Goal: Find specific page/section: Find specific page/section

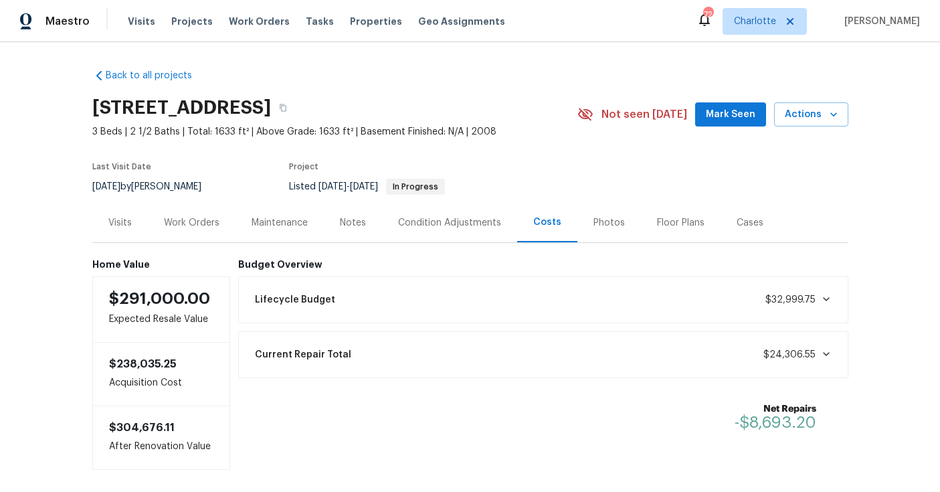
click at [178, 29] on div "Visits Projects Work Orders Tasks Properties Geo Assignments" at bounding box center [324, 21] width 393 height 27
click at [195, 17] on span "Projects" at bounding box center [191, 21] width 41 height 13
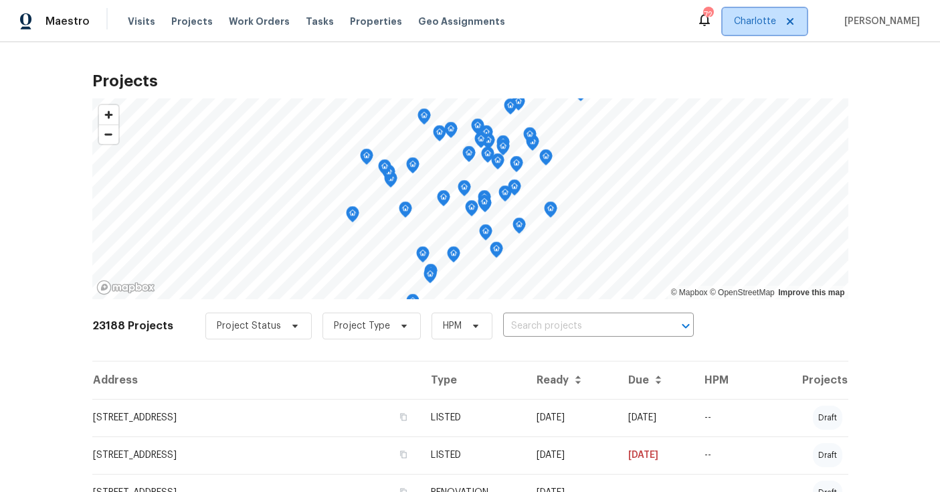
click at [775, 29] on span "Charlotte" at bounding box center [764, 21] width 84 height 27
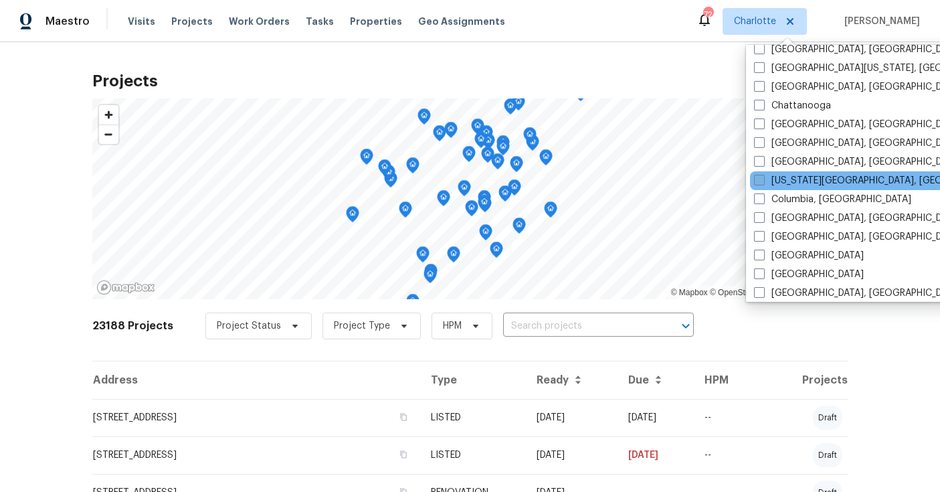
scroll to position [356, 0]
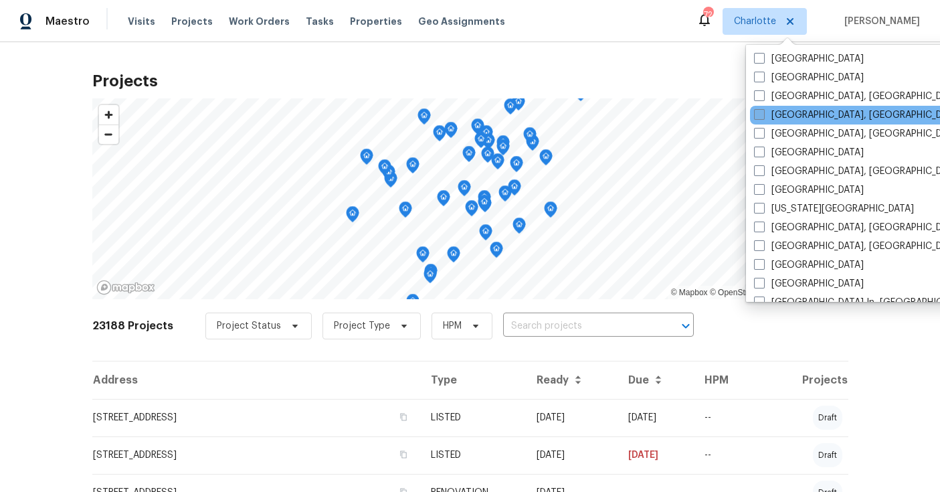
click at [799, 110] on label "Greensboro, NC" at bounding box center [857, 114] width 207 height 13
click at [762, 110] on input "Greensboro, NC" at bounding box center [758, 112] width 9 height 9
checkbox input "true"
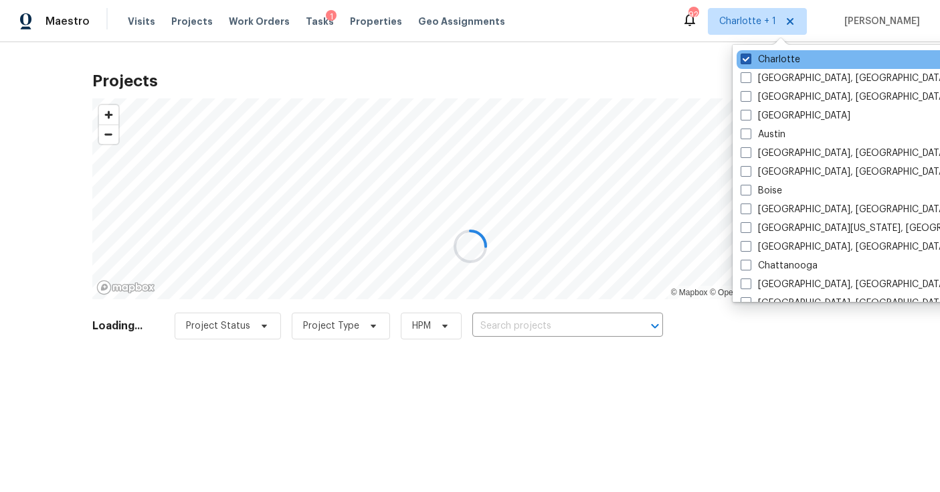
click at [768, 60] on label "Charlotte" at bounding box center [770, 59] width 60 height 13
click at [749, 60] on input "Charlotte" at bounding box center [744, 57] width 9 height 9
checkbox input "false"
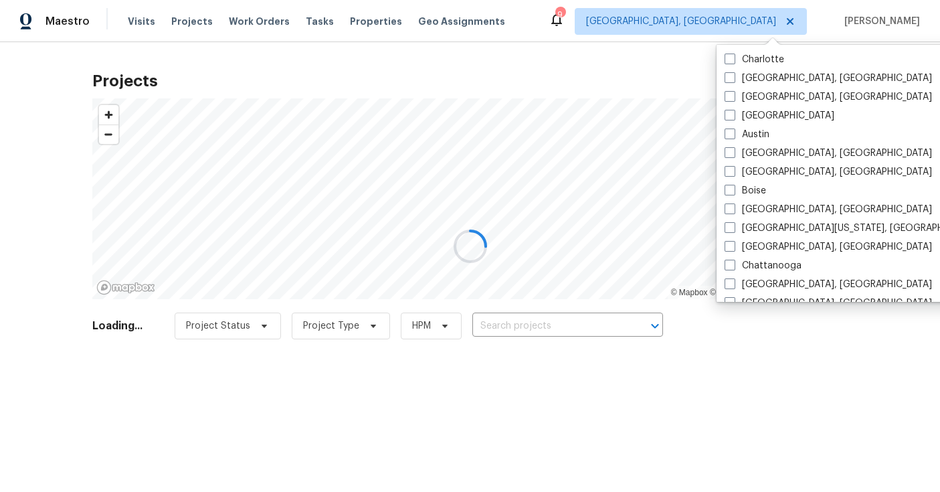
click at [532, 326] on div at bounding box center [470, 246] width 940 height 492
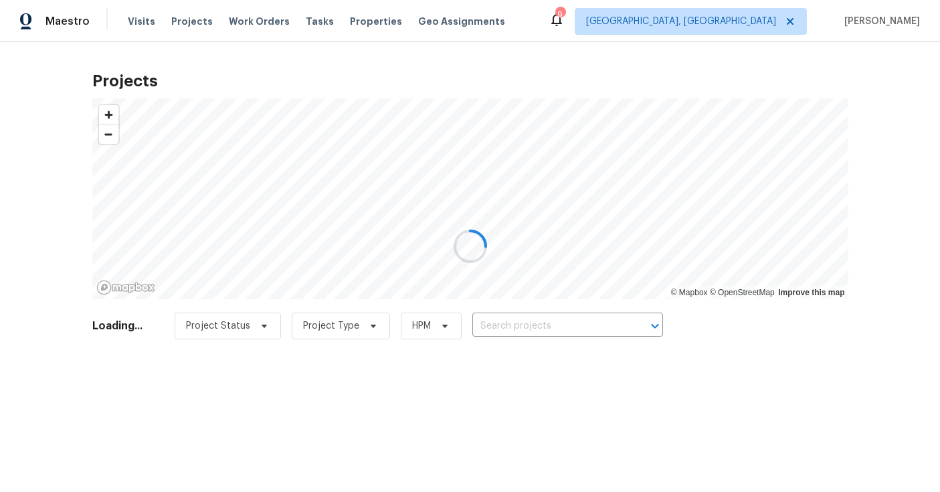
click at [869, 144] on div at bounding box center [470, 246] width 940 height 492
click at [506, 319] on div at bounding box center [470, 246] width 940 height 492
drag, startPoint x: 581, startPoint y: 339, endPoint x: 540, endPoint y: 318, distance: 46.1
click at [581, 339] on div at bounding box center [470, 246] width 940 height 492
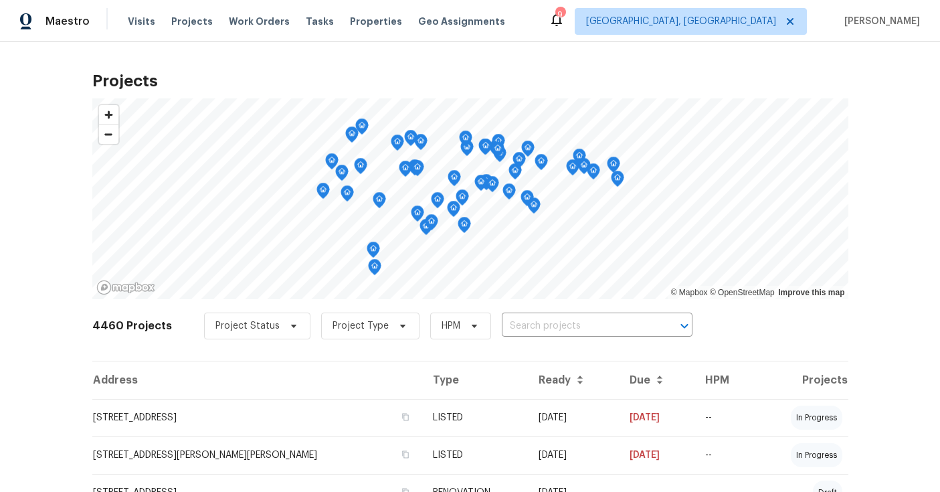
drag, startPoint x: 554, startPoint y: 352, endPoint x: 553, endPoint y: 313, distance: 38.8
click at [553, 312] on div "Project Status Project Type HPM ​" at bounding box center [448, 325] width 488 height 27
click at [548, 307] on div "4460 Projects Project Status Project Type HPM ​" at bounding box center [470, 334] width 756 height 54
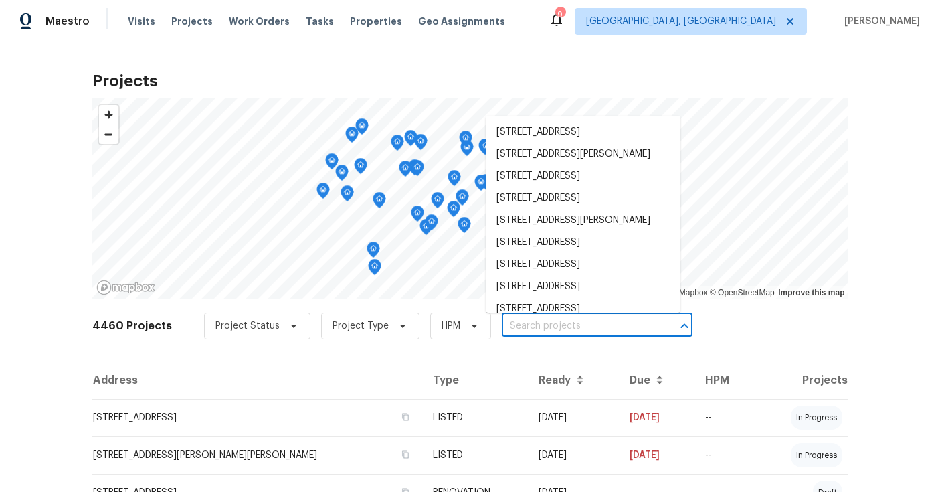
click at [549, 328] on input "text" at bounding box center [578, 326] width 153 height 21
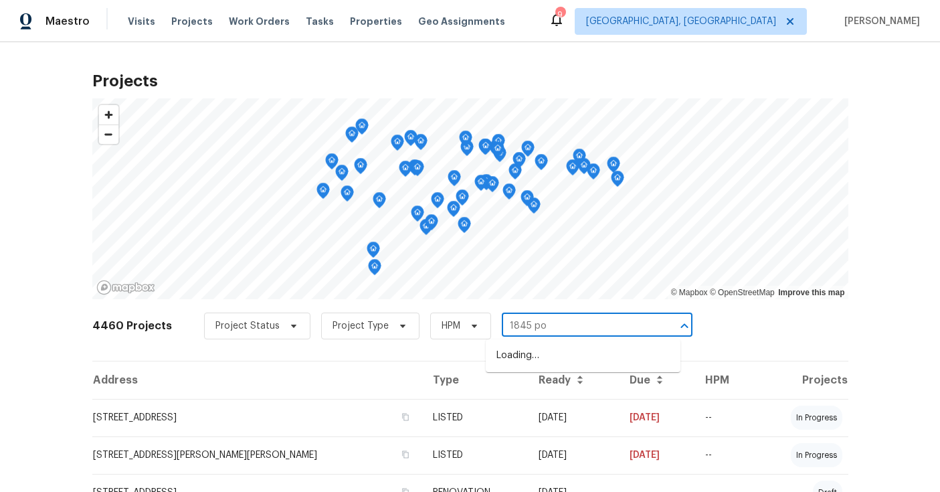
type input "1845 pop"
click at [550, 371] on li "1845 Pope Hill Ct, Kernersville, NC 27284" at bounding box center [583, 362] width 195 height 36
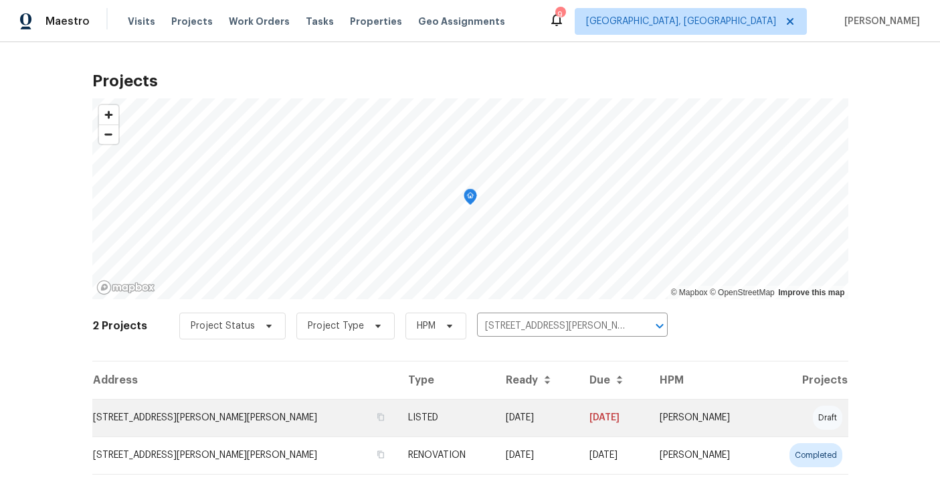
click at [210, 417] on td "1845 Pope Hill Ct, Kernersville, NC 27284" at bounding box center [244, 417] width 305 height 37
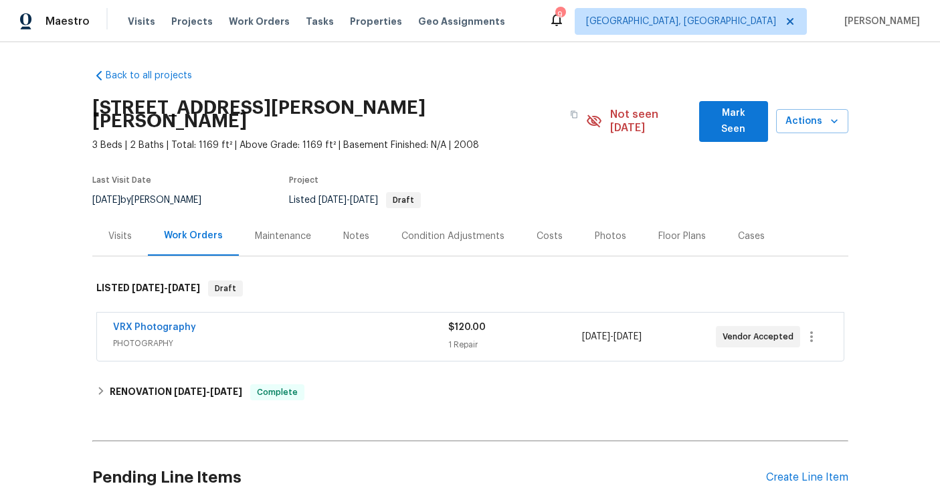
click at [520, 223] on div "Costs" at bounding box center [549, 235] width 58 height 39
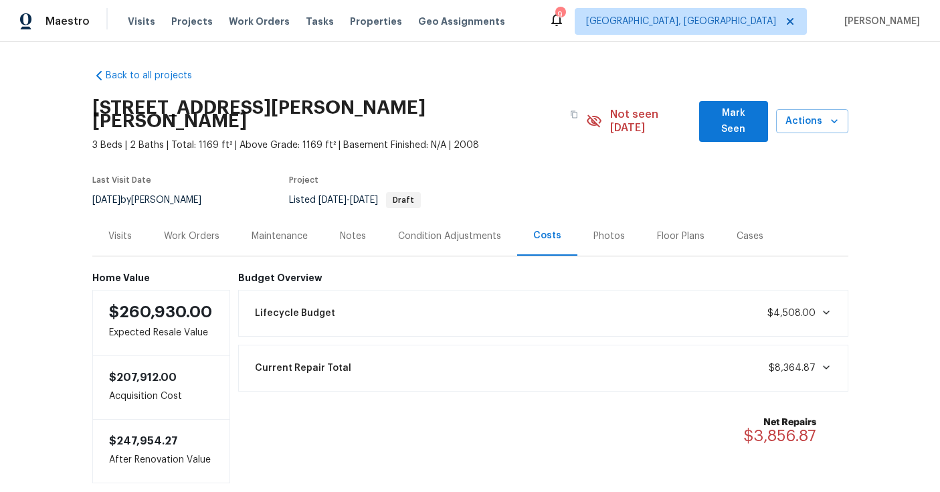
click at [597, 229] on div "Photos" at bounding box center [608, 235] width 31 height 13
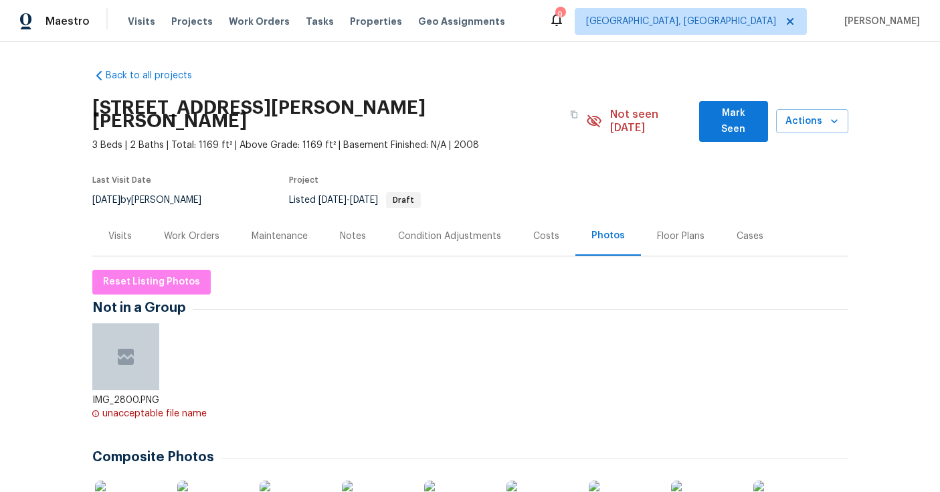
click at [72, 221] on div "Back to all projects 1845 Pope Hill Ct, Kernersville, NC 27284 3 Beds | 2 Baths…" at bounding box center [470, 266] width 940 height 449
click at [108, 229] on div "Visits" at bounding box center [119, 235] width 23 height 13
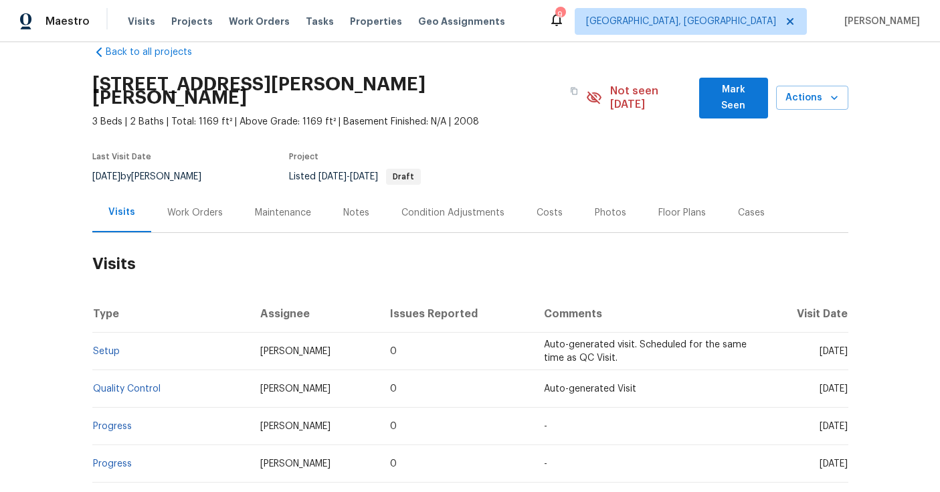
scroll to position [26, 0]
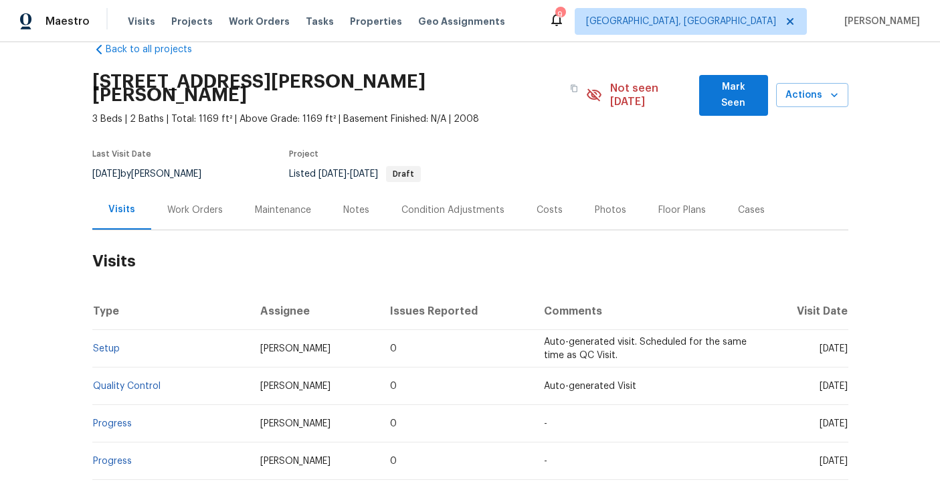
click at [400, 367] on td "0" at bounding box center [456, 385] width 154 height 37
click at [877, 194] on div "Back to all projects 1845 Pope Hill Ct, Kernersville, NC 27284 3 Beds | 2 Baths…" at bounding box center [470, 266] width 940 height 449
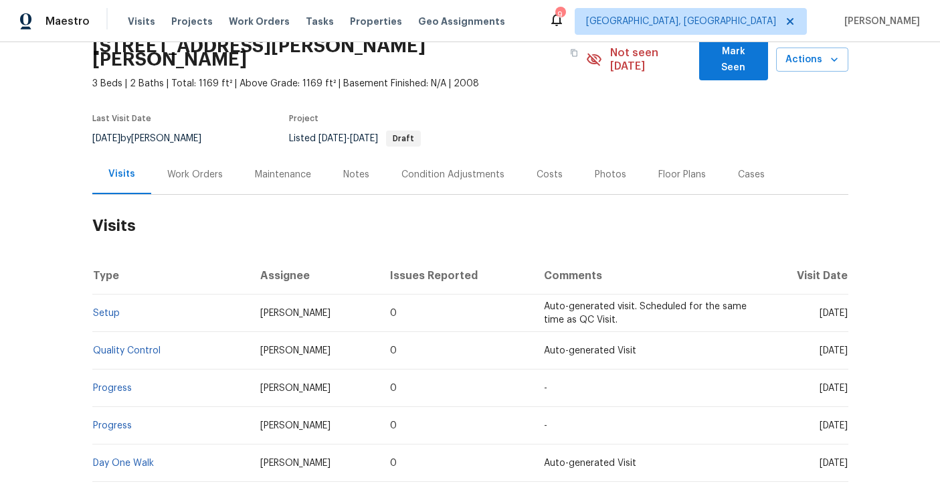
scroll to position [64, 0]
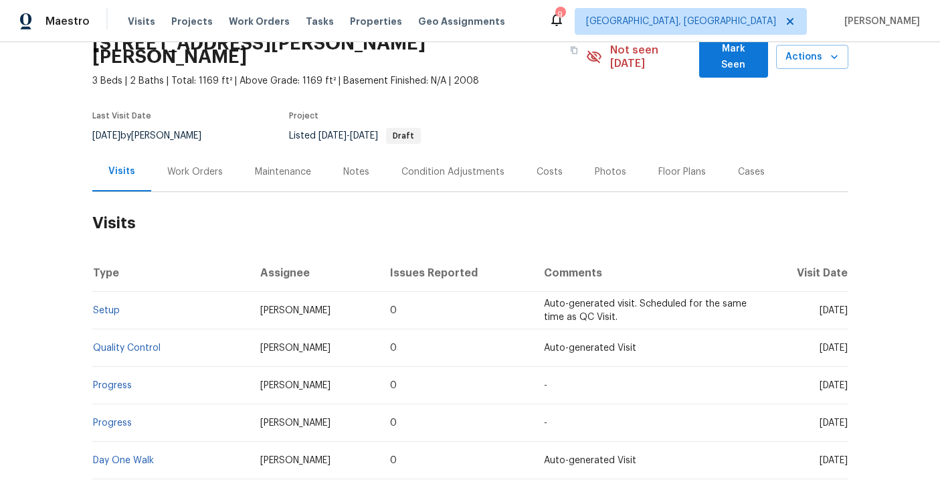
click at [197, 165] on div "Work Orders" at bounding box center [195, 171] width 56 height 13
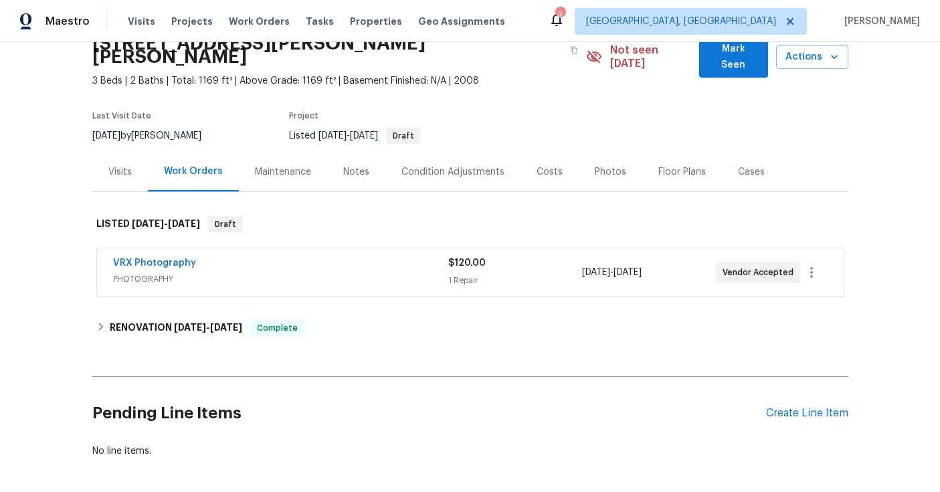
click at [857, 127] on div "Back to all projects 1845 Pope Hill Ct, Kernersville, NC 27284 3 Beds | 2 Baths…" at bounding box center [470, 266] width 940 height 449
click at [350, 165] on div "Notes" at bounding box center [356, 171] width 26 height 13
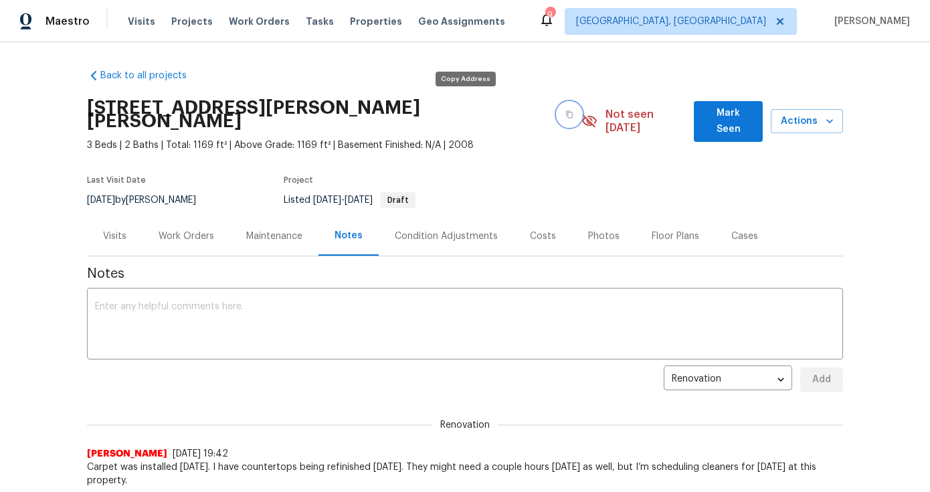
click at [557, 104] on button "button" at bounding box center [569, 114] width 24 height 24
click at [205, 78] on link "Back to all projects" at bounding box center [151, 75] width 128 height 13
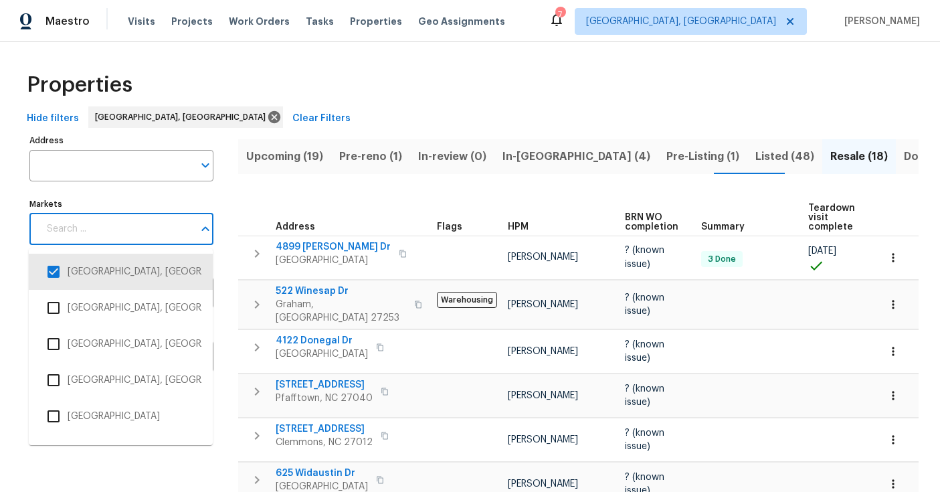
drag, startPoint x: 114, startPoint y: 233, endPoint x: 110, endPoint y: 242, distance: 9.3
click at [113, 233] on input "Markets" at bounding box center [116, 228] width 154 height 31
click at [95, 177] on input "Address" at bounding box center [111, 165] width 164 height 31
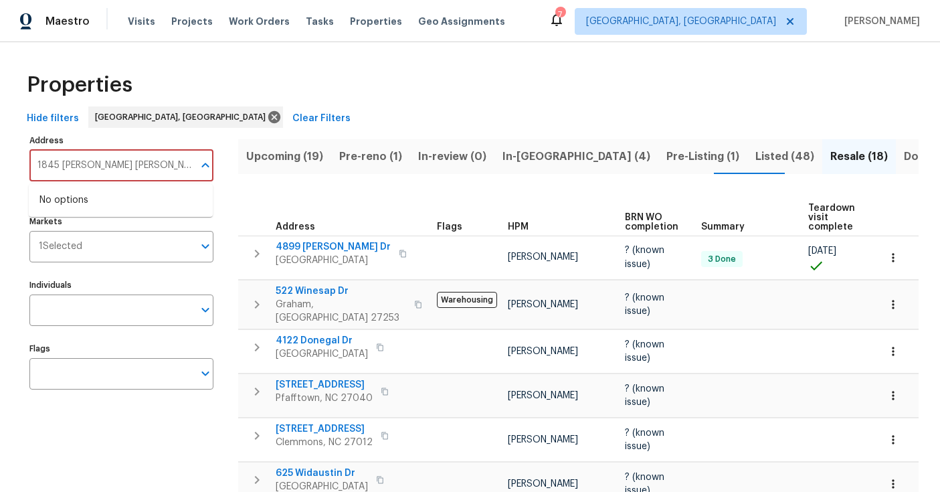
type input "1845 pope hill"
drag, startPoint x: 383, startPoint y: 139, endPoint x: 362, endPoint y: 130, distance: 21.9
click at [381, 139] on button "Pre-reno (1)" at bounding box center [370, 156] width 79 height 35
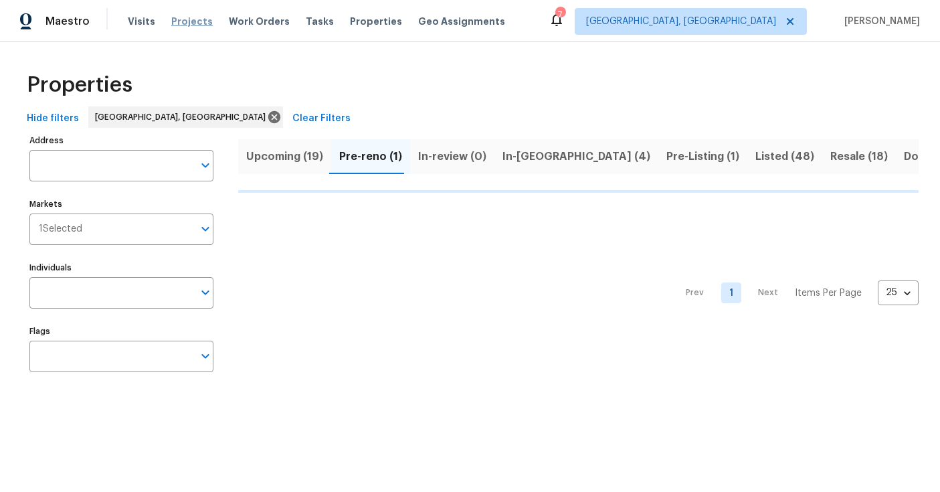
click at [181, 25] on span "Projects" at bounding box center [191, 21] width 41 height 13
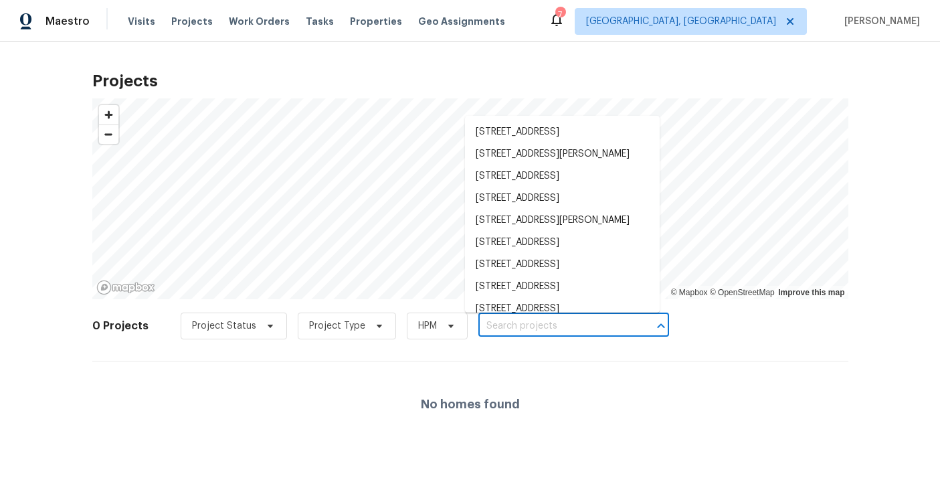
click at [502, 325] on input "text" at bounding box center [554, 326] width 153 height 21
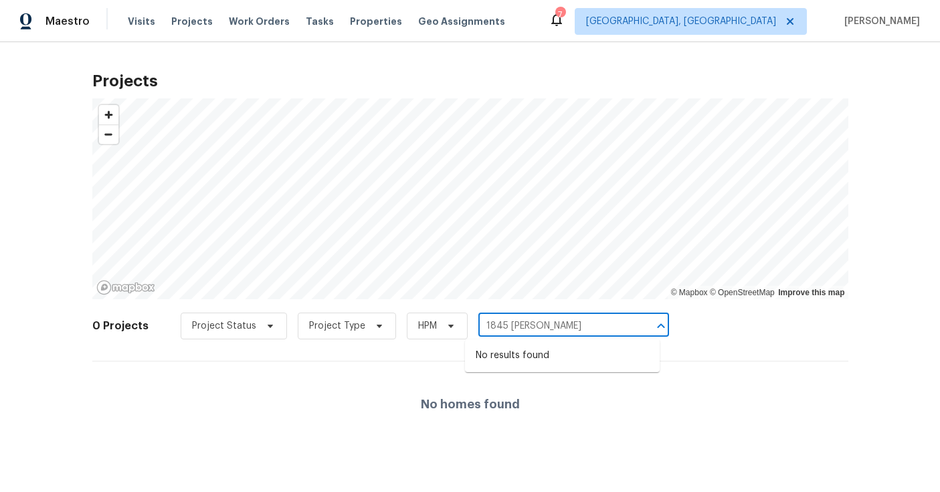
type input "1845 pope"
drag, startPoint x: 863, startPoint y: 141, endPoint x: 855, endPoint y: 134, distance: 10.9
click at [862, 140] on div "Projects © Mapbox © OpenStreetMap Improve this map 0 Projects Project Status Pr…" at bounding box center [470, 255] width 940 height 426
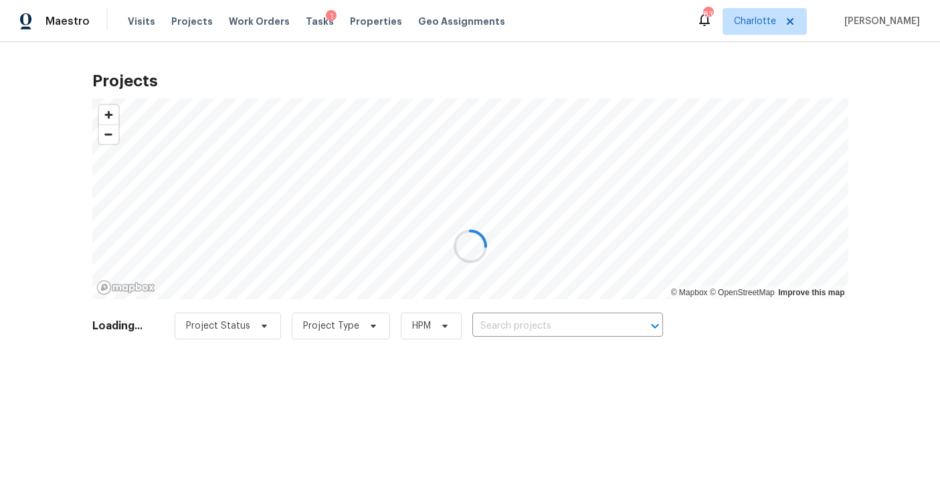
click at [538, 332] on div at bounding box center [470, 246] width 940 height 492
click at [530, 325] on div at bounding box center [470, 246] width 940 height 492
click at [532, 335] on div at bounding box center [470, 246] width 940 height 492
click at [898, 112] on div at bounding box center [470, 246] width 940 height 492
click at [533, 318] on div at bounding box center [470, 246] width 940 height 492
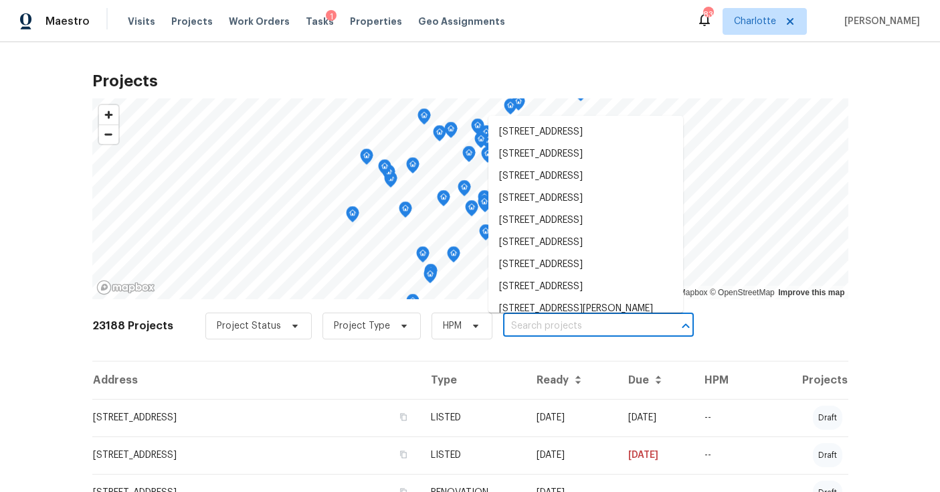
drag, startPoint x: 542, startPoint y: 326, endPoint x: 541, endPoint y: 299, distance: 27.4
click at [541, 301] on body "Maestro Visits Projects Work Orders Tasks 1 Properties Geo Assignments 83 [PERS…" at bounding box center [470, 246] width 940 height 492
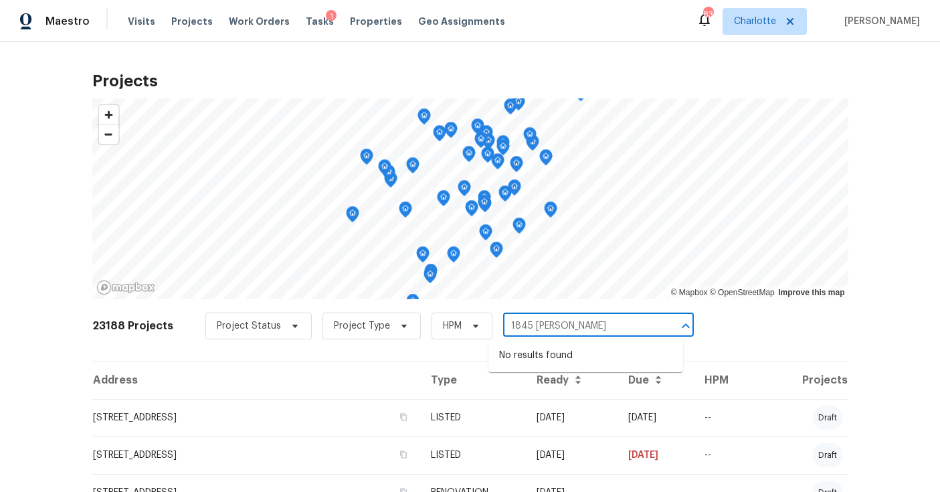
type input "1845 [PERSON_NAME]"
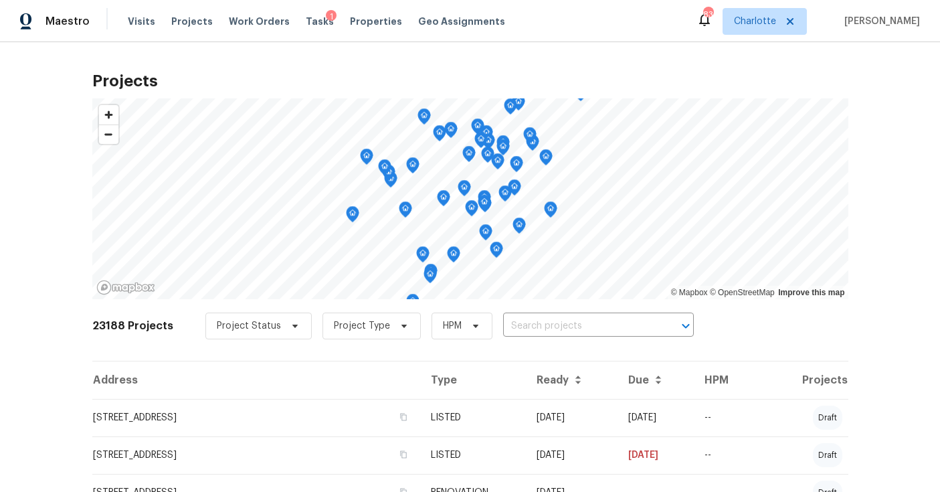
drag, startPoint x: 634, startPoint y: 56, endPoint x: 671, endPoint y: 46, distance: 38.1
click at [634, 56] on div "Projects © Mapbox © OpenStreetMap Improve this map 23188 Projects Project Statu…" at bounding box center [470, 266] width 940 height 449
click at [118, 10] on div "Maestro Visits Projects Work Orders Tasks 1 Properties Geo Assignments" at bounding box center [260, 21] width 521 height 27
click at [119, 14] on div "Maestro Visits Projects Work Orders Tasks 1 Properties Geo Assignments" at bounding box center [260, 21] width 521 height 27
click at [128, 16] on span "Visits" at bounding box center [141, 21] width 27 height 13
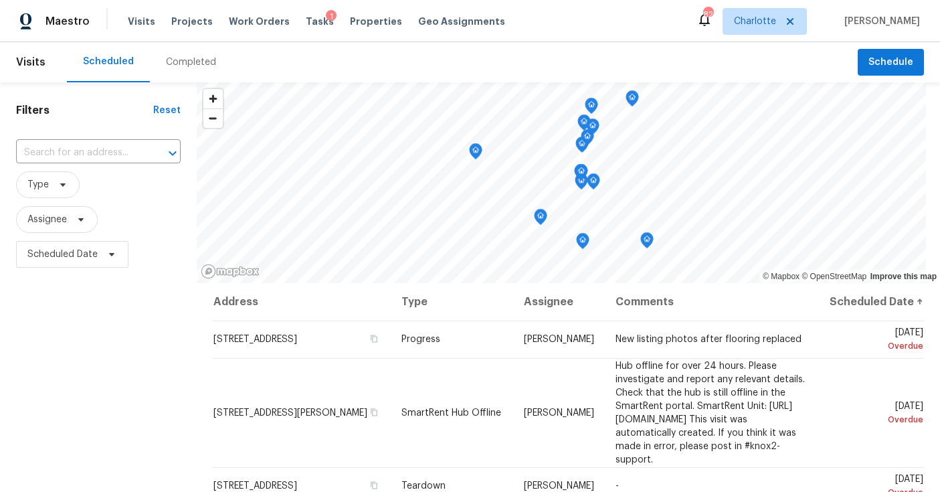
click at [181, 62] on div "Completed" at bounding box center [191, 62] width 50 height 13
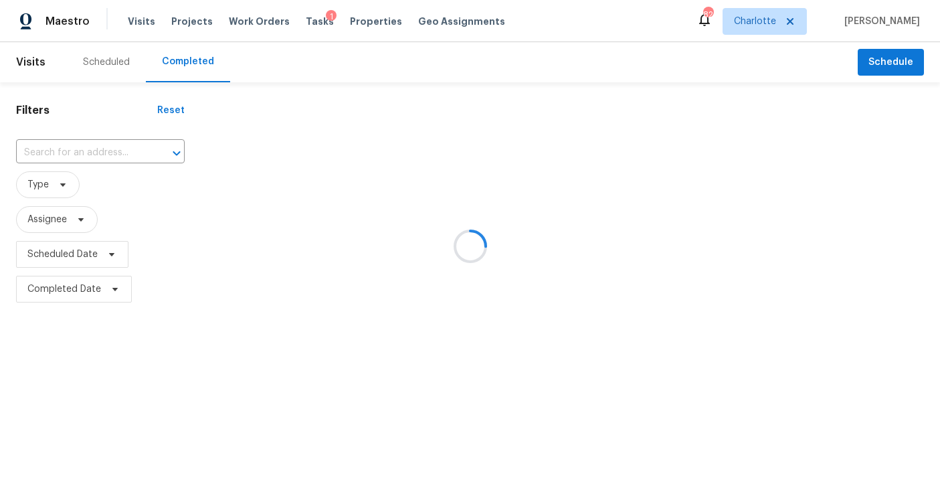
click at [112, 143] on div at bounding box center [470, 246] width 940 height 492
click at [108, 148] on div at bounding box center [470, 246] width 940 height 492
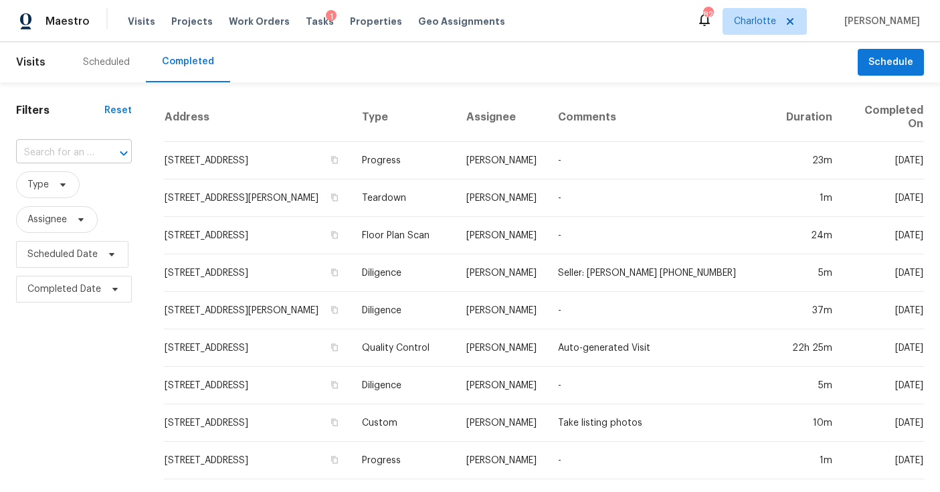
click at [114, 144] on div at bounding box center [114, 153] width 35 height 19
type input "11027"
click at [39, 194] on li "11027 River Oaks Dr NW, Concord, NC 28027" at bounding box center [73, 183] width 114 height 22
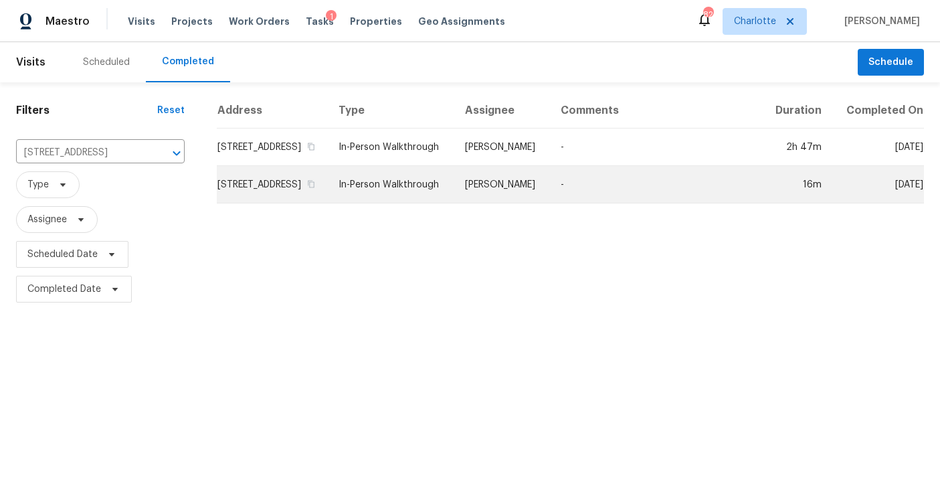
click at [257, 191] on td "11027 River Oaks Dr NW, Concord, NC 28027" at bounding box center [272, 184] width 111 height 37
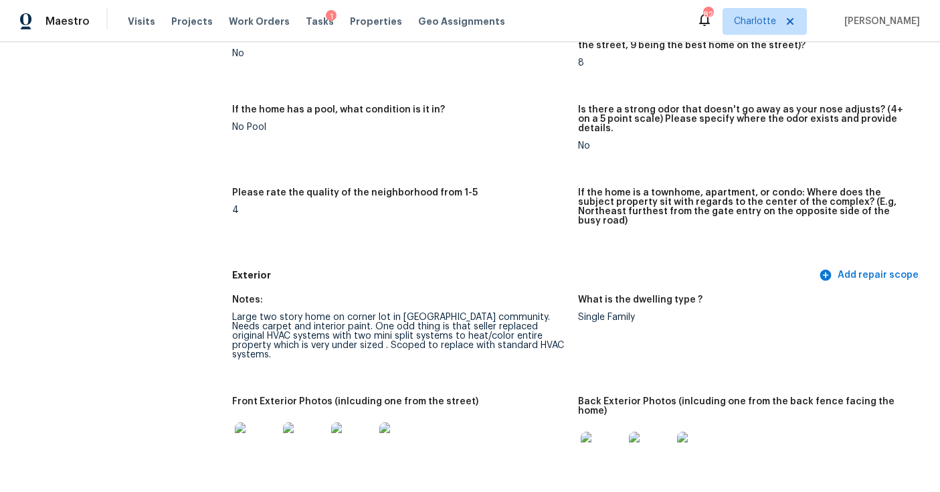
scroll to position [463, 0]
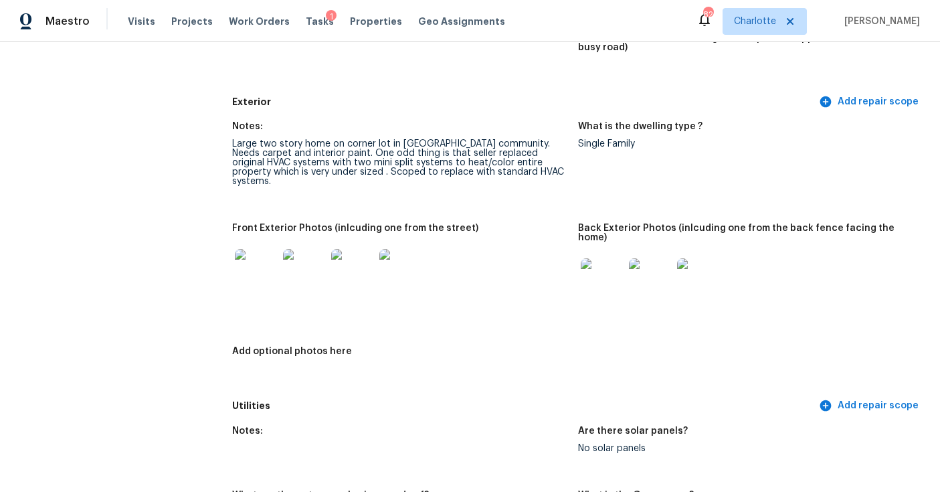
click at [249, 249] on img at bounding box center [256, 270] width 43 height 43
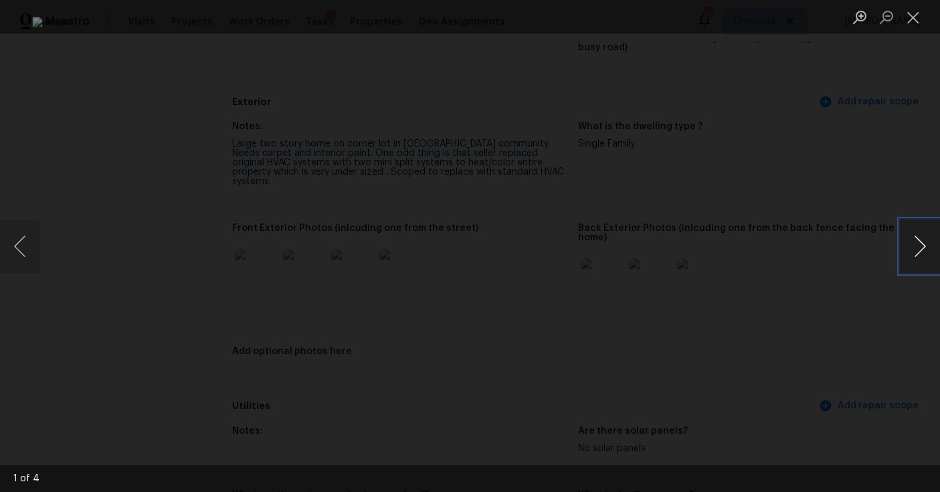
click at [914, 235] on button "Next image" at bounding box center [920, 246] width 40 height 54
click at [21, 243] on button "Previous image" at bounding box center [20, 246] width 40 height 54
click at [916, 243] on button "Next image" at bounding box center [920, 246] width 40 height 54
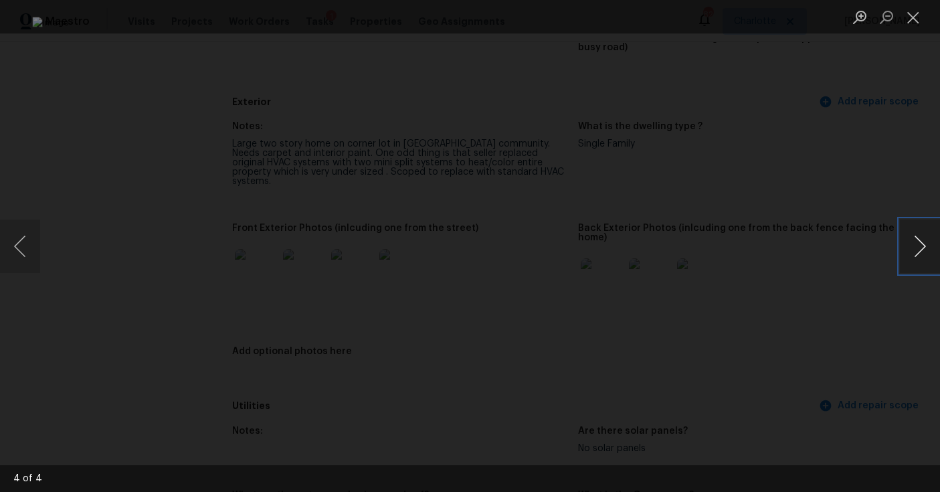
click at [916, 243] on button "Next image" at bounding box center [920, 246] width 40 height 54
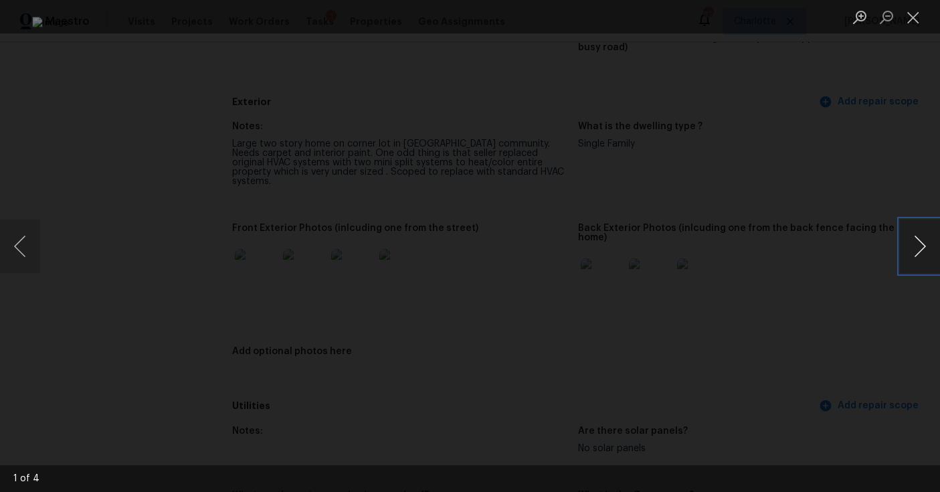
click at [916, 243] on button "Next image" at bounding box center [920, 246] width 40 height 54
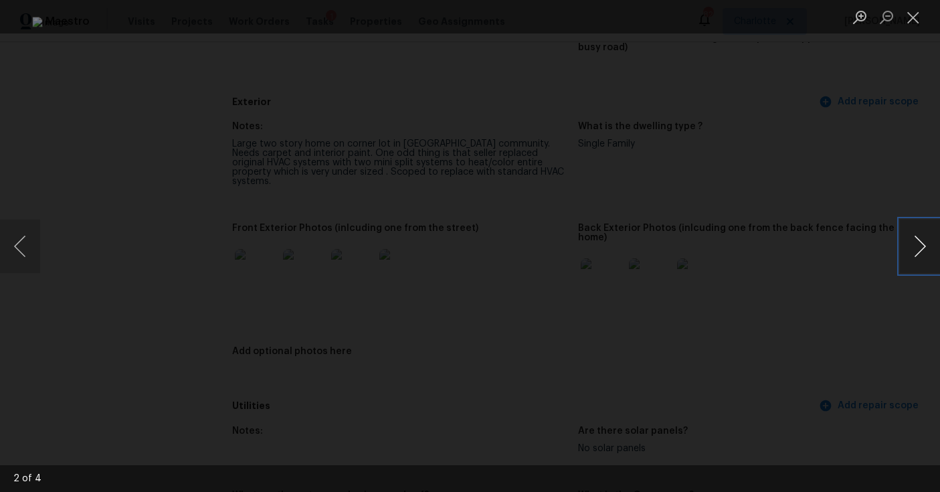
click at [916, 243] on button "Next image" at bounding box center [920, 246] width 40 height 54
click at [881, 168] on div "Lightbox" at bounding box center [470, 246] width 940 height 492
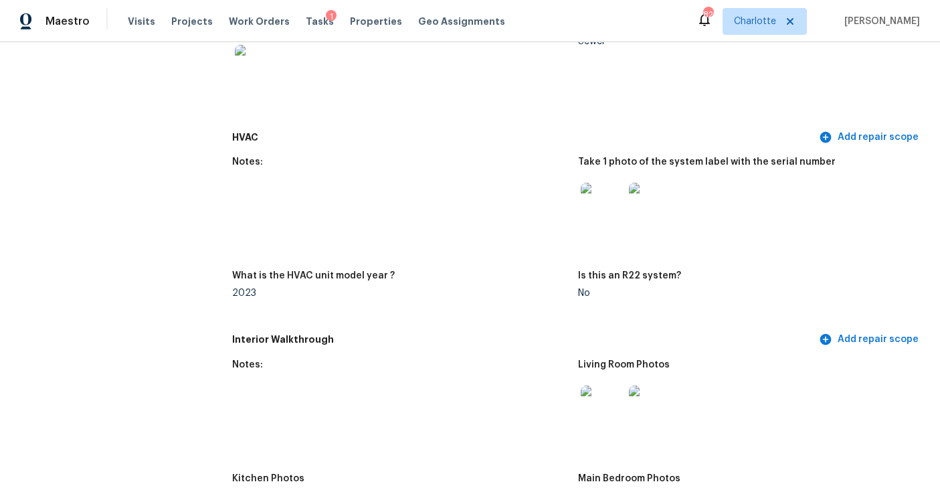
scroll to position [1129, 0]
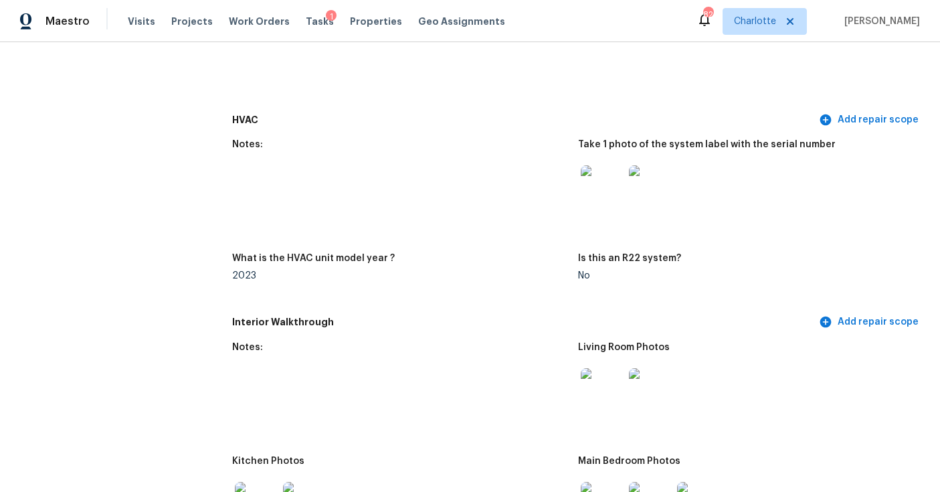
click at [605, 165] on img at bounding box center [602, 186] width 43 height 43
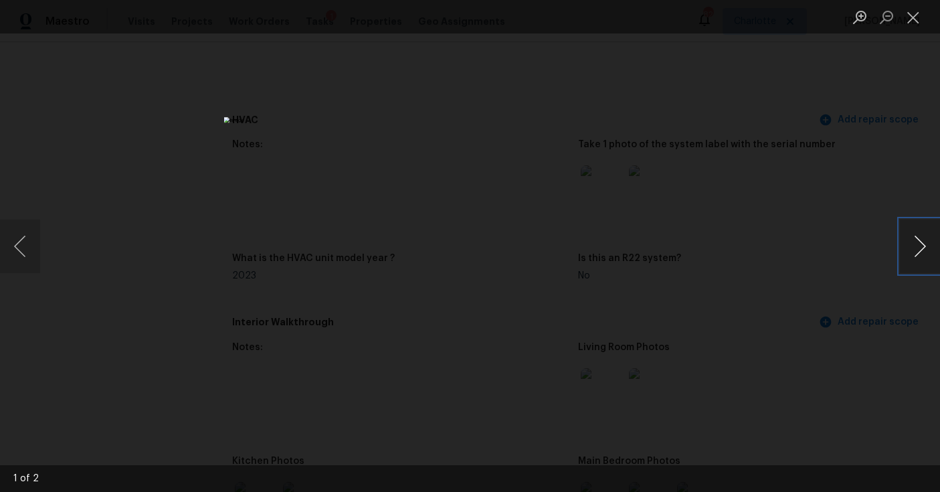
click at [916, 244] on button "Next image" at bounding box center [920, 246] width 40 height 54
click at [789, 191] on div "Lightbox" at bounding box center [470, 246] width 940 height 492
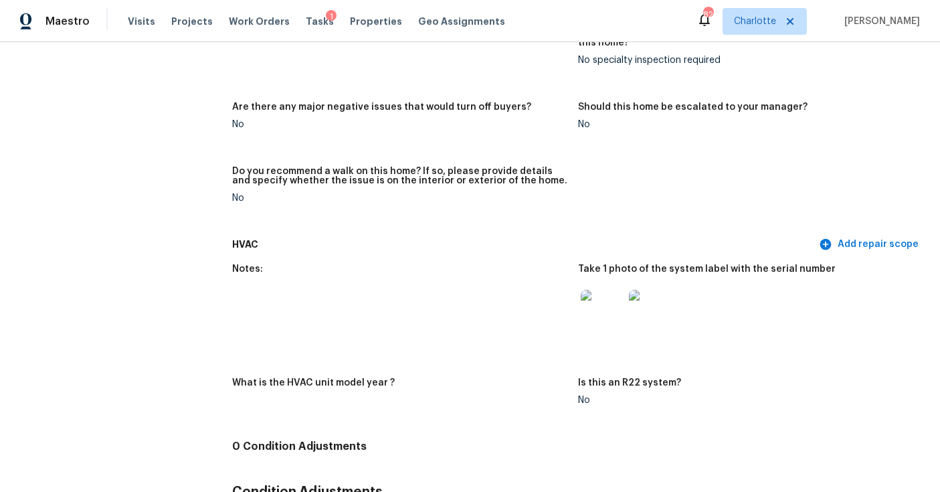
scroll to position [2604, 0]
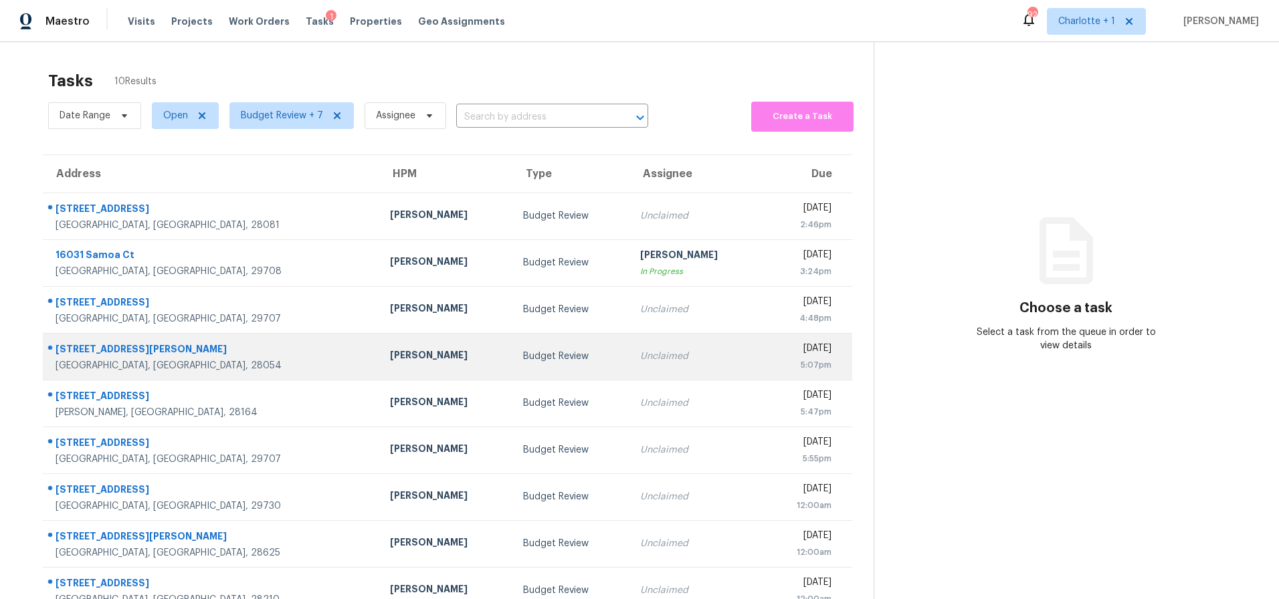
scroll to position [82, 0]
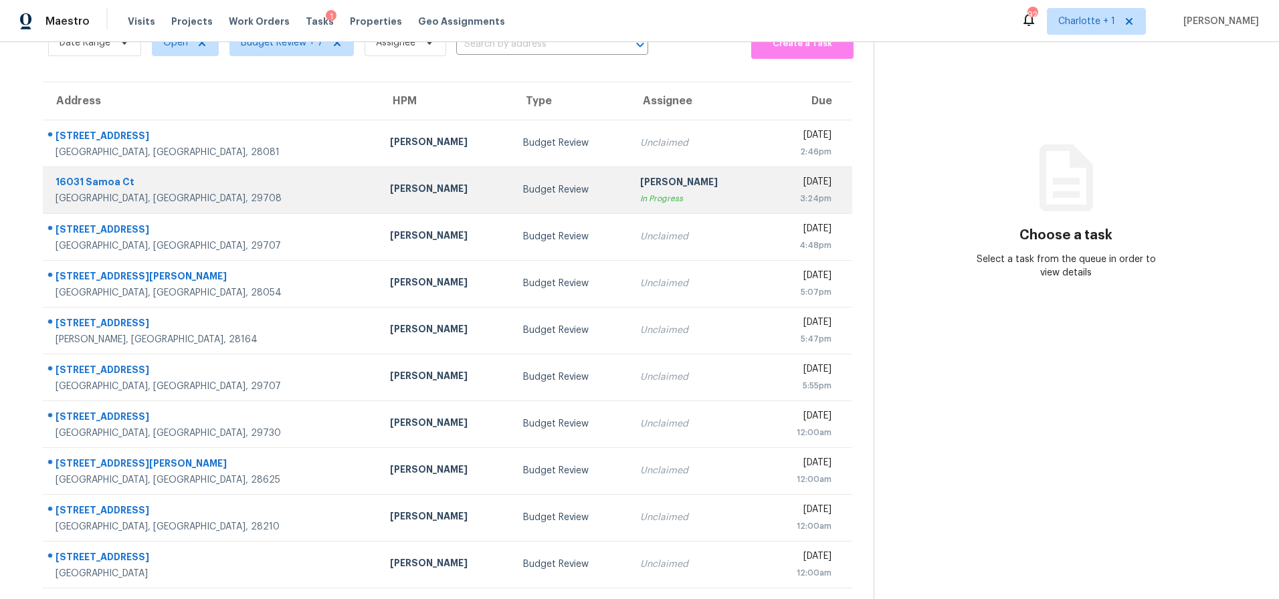
click at [390, 182] on div "[PERSON_NAME]" at bounding box center [446, 190] width 112 height 17
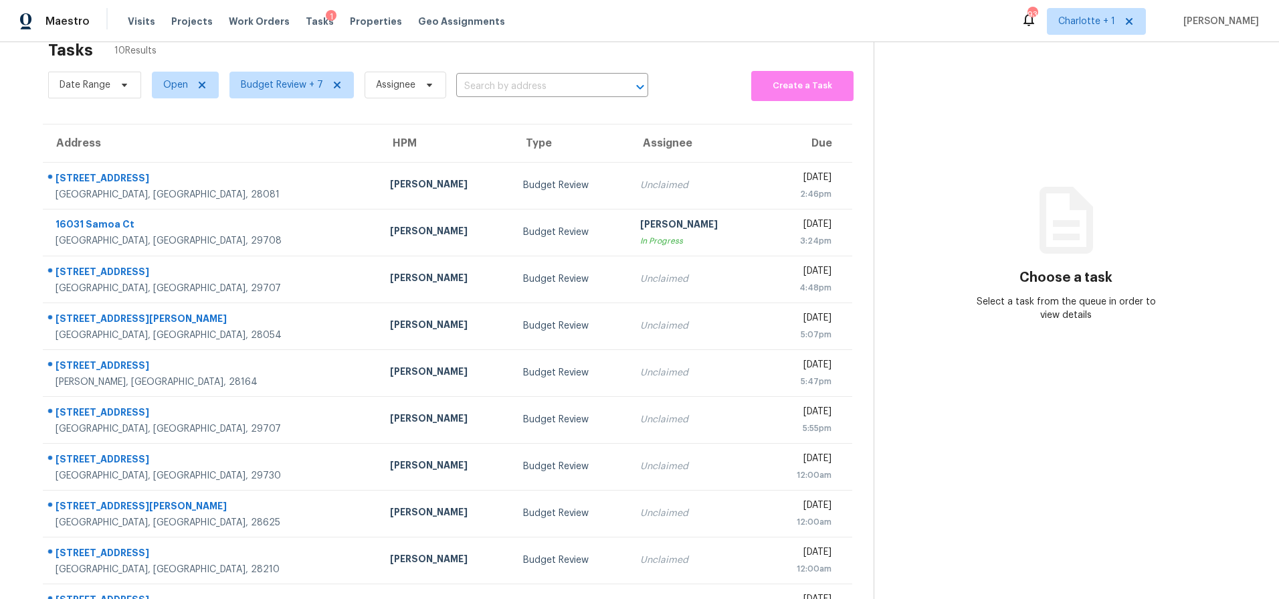
scroll to position [17, 0]
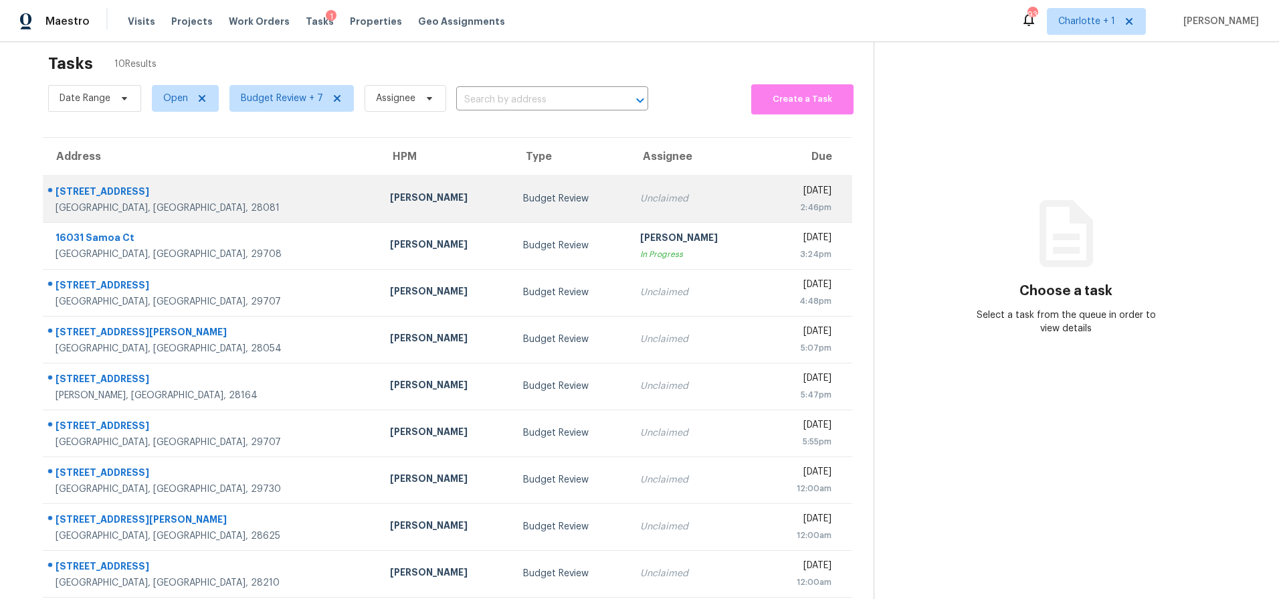
click at [379, 187] on td "[PERSON_NAME]" at bounding box center [445, 198] width 133 height 47
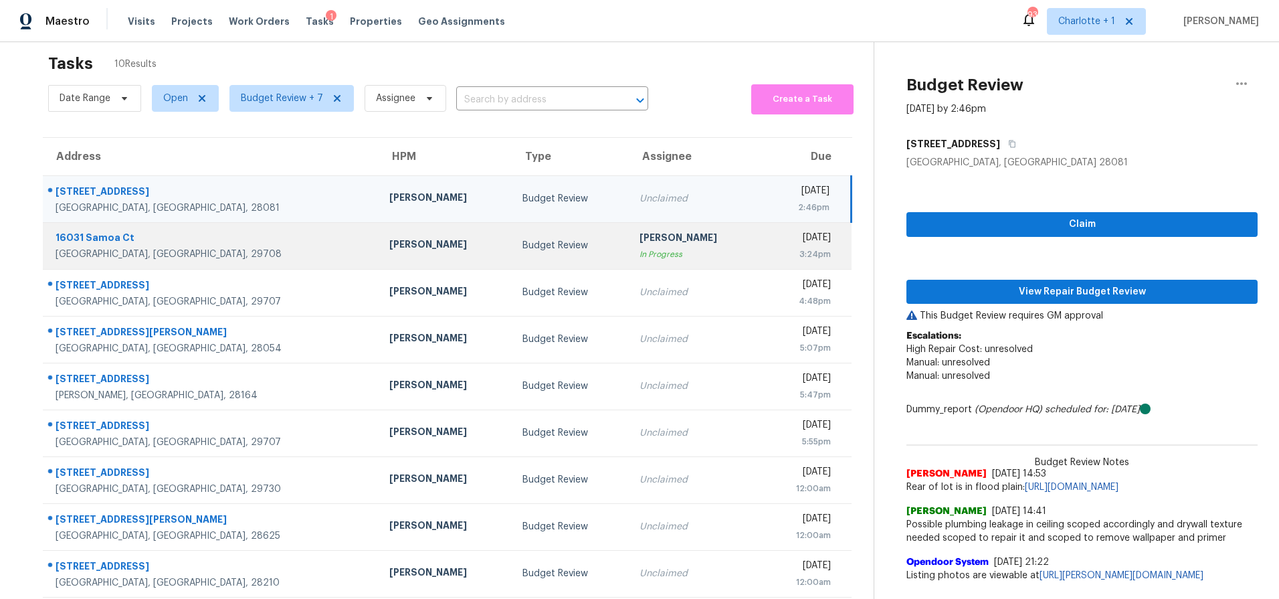
click at [639, 259] on div "In Progress" at bounding box center [695, 253] width 112 height 13
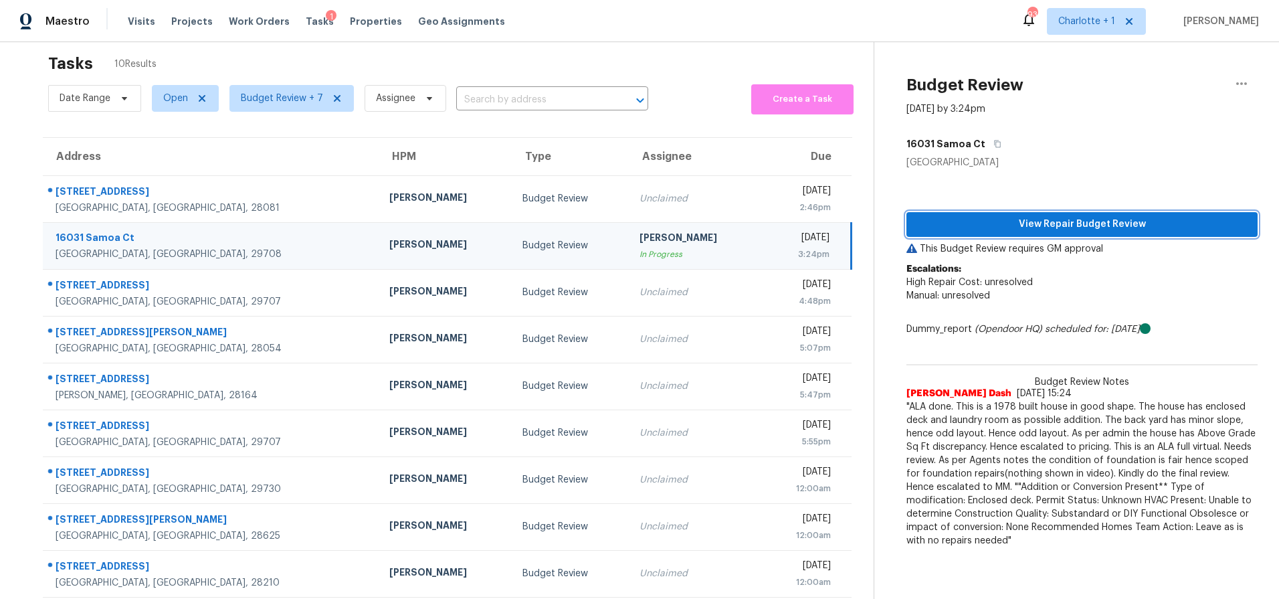
click at [938, 213] on button "View Repair Budget Review" at bounding box center [1081, 224] width 351 height 25
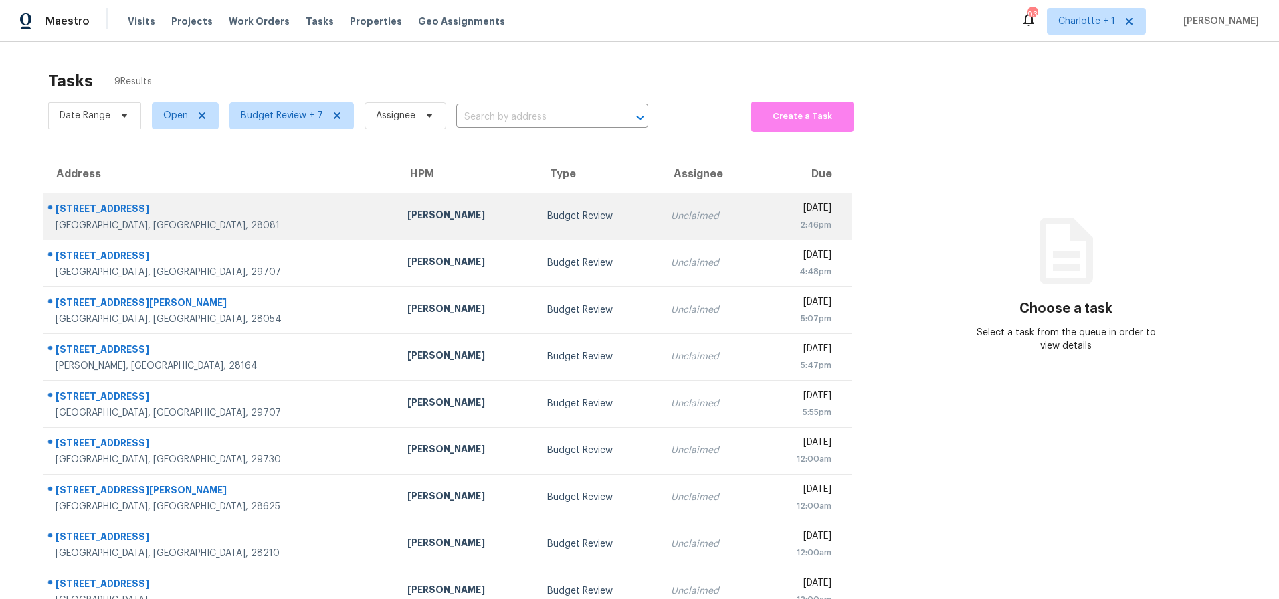
click at [397, 225] on td "[PERSON_NAME]" at bounding box center [467, 216] width 140 height 47
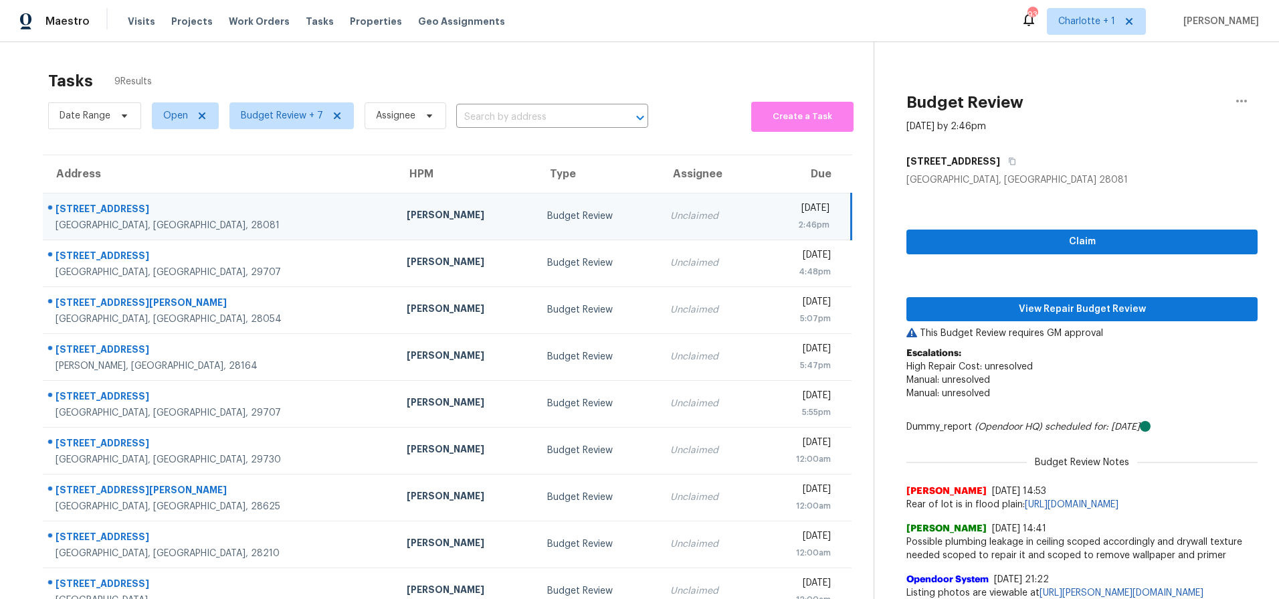
click at [990, 167] on div "[STREET_ADDRESS]" at bounding box center [1081, 161] width 351 height 24
click at [1000, 165] on button "button" at bounding box center [1009, 161] width 18 height 24
